Goal: Task Accomplishment & Management: Manage account settings

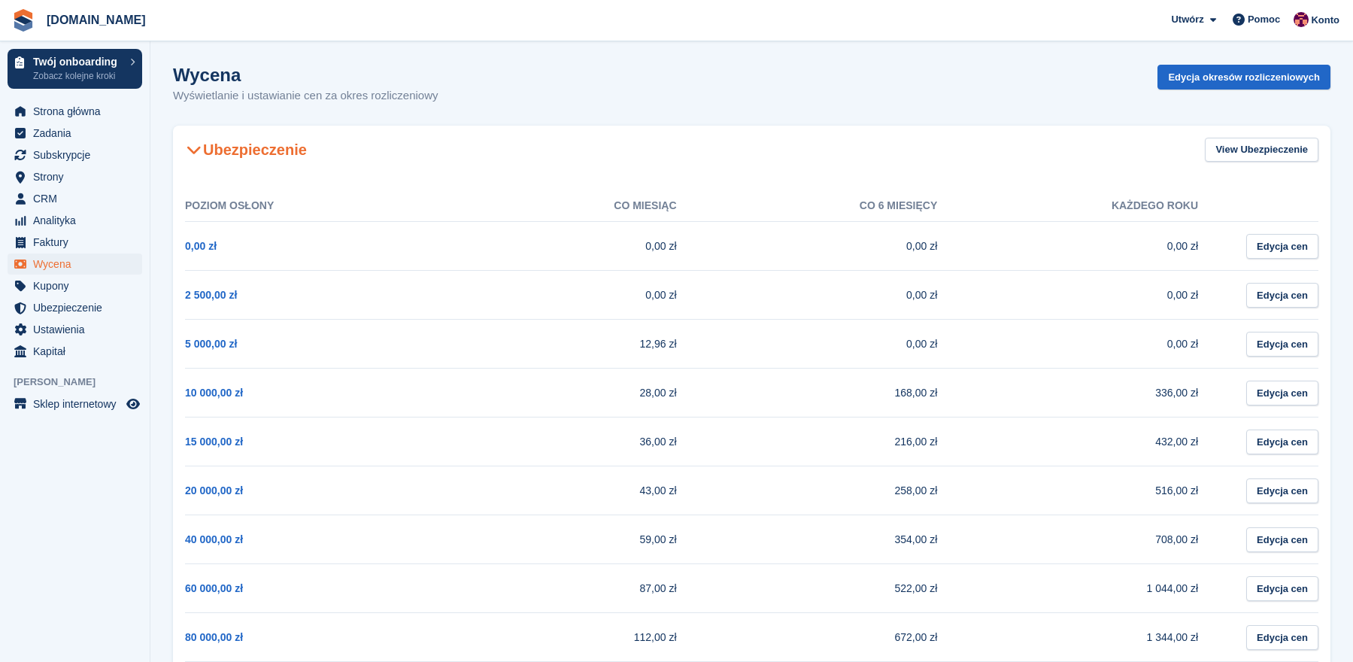
scroll to position [146, 0]
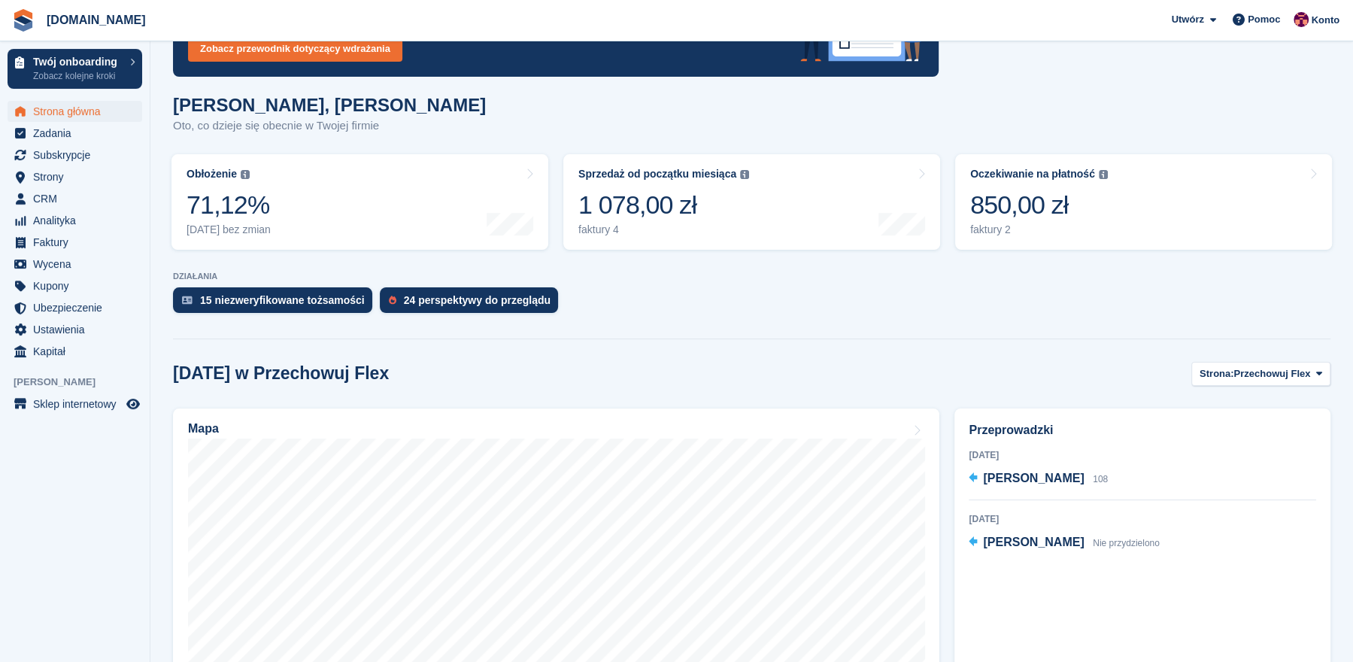
scroll to position [338, 0]
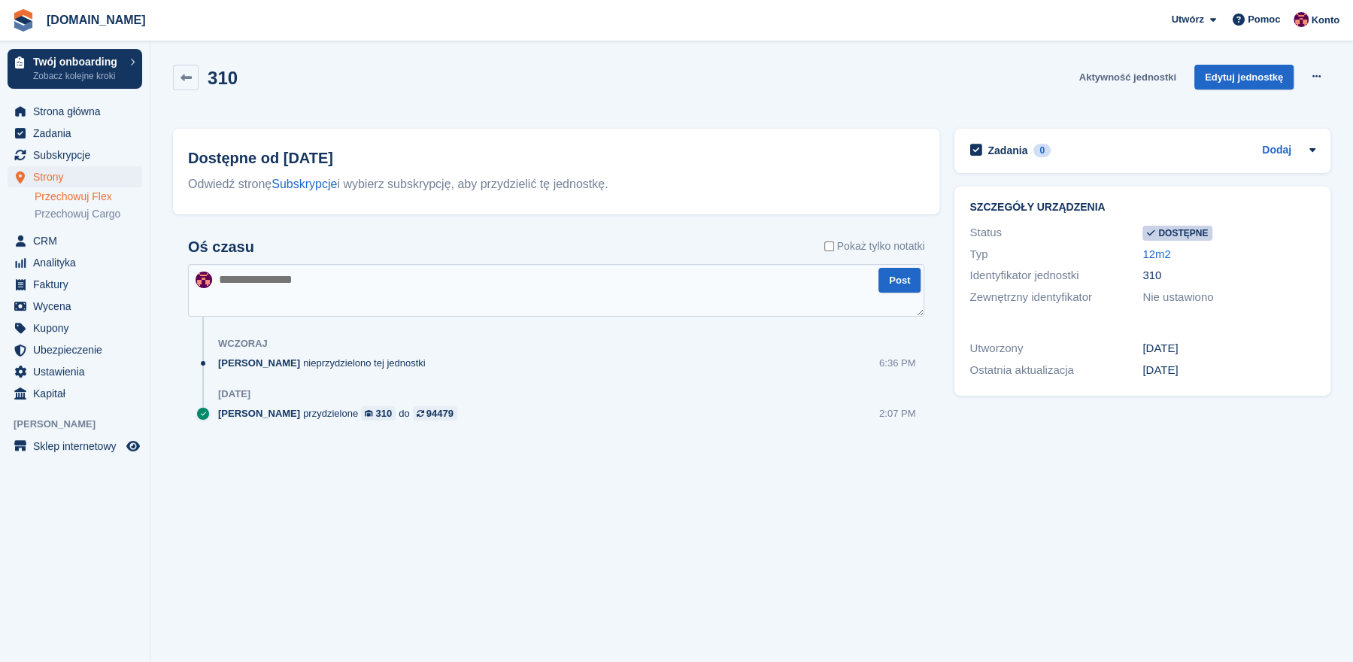
click at [1151, 77] on link "Aktywność jednostki" at bounding box center [1127, 77] width 109 height 25
